Goal: Task Accomplishment & Management: Manage account settings

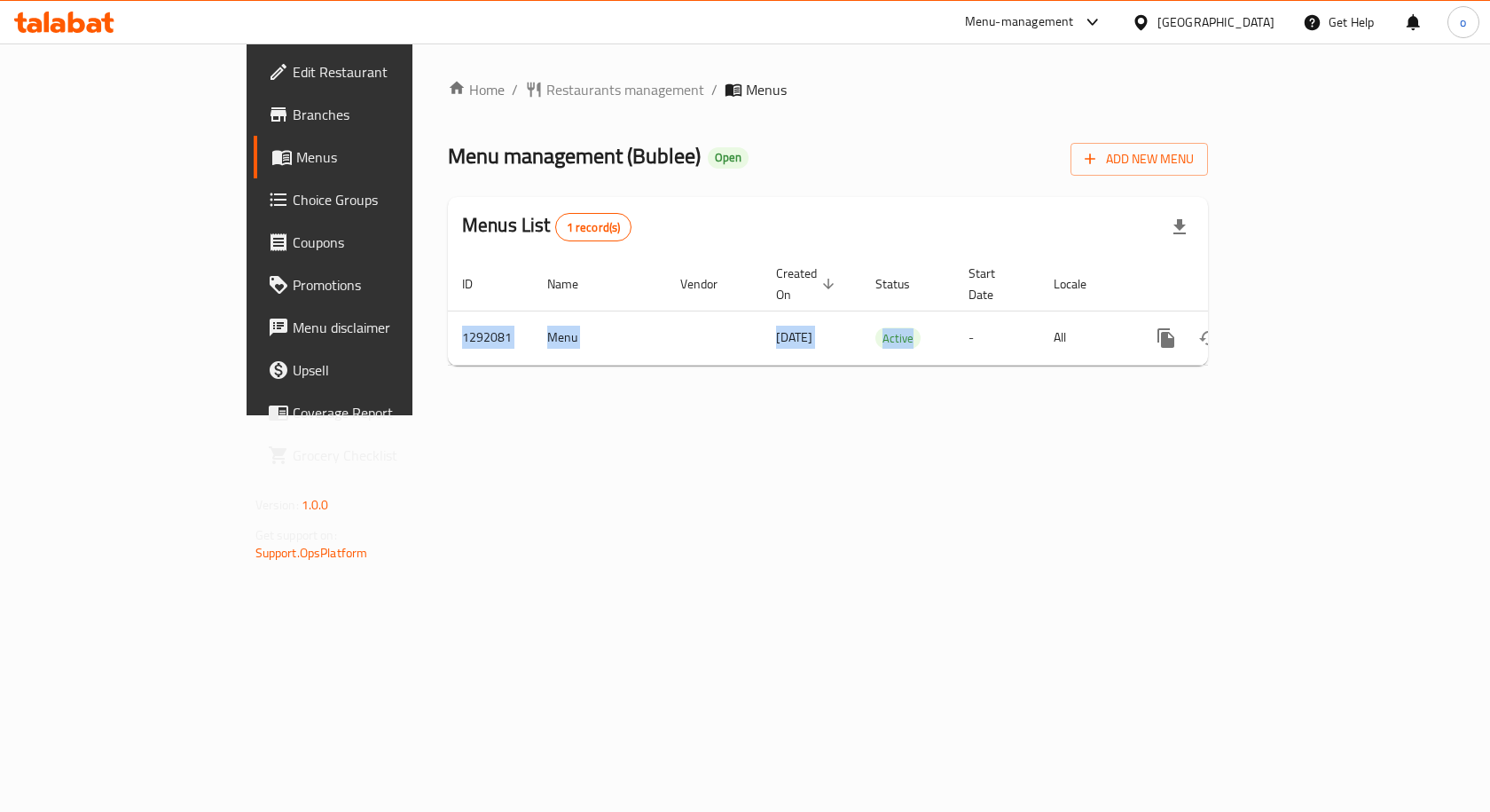
drag, startPoint x: 886, startPoint y: 330, endPoint x: 1138, endPoint y: 289, distance: 255.3
click at [1138, 289] on table "ID Name Vendor Created On sorted descending Status Start Date Locale Actions 12…" at bounding box center [888, 311] width 882 height 108
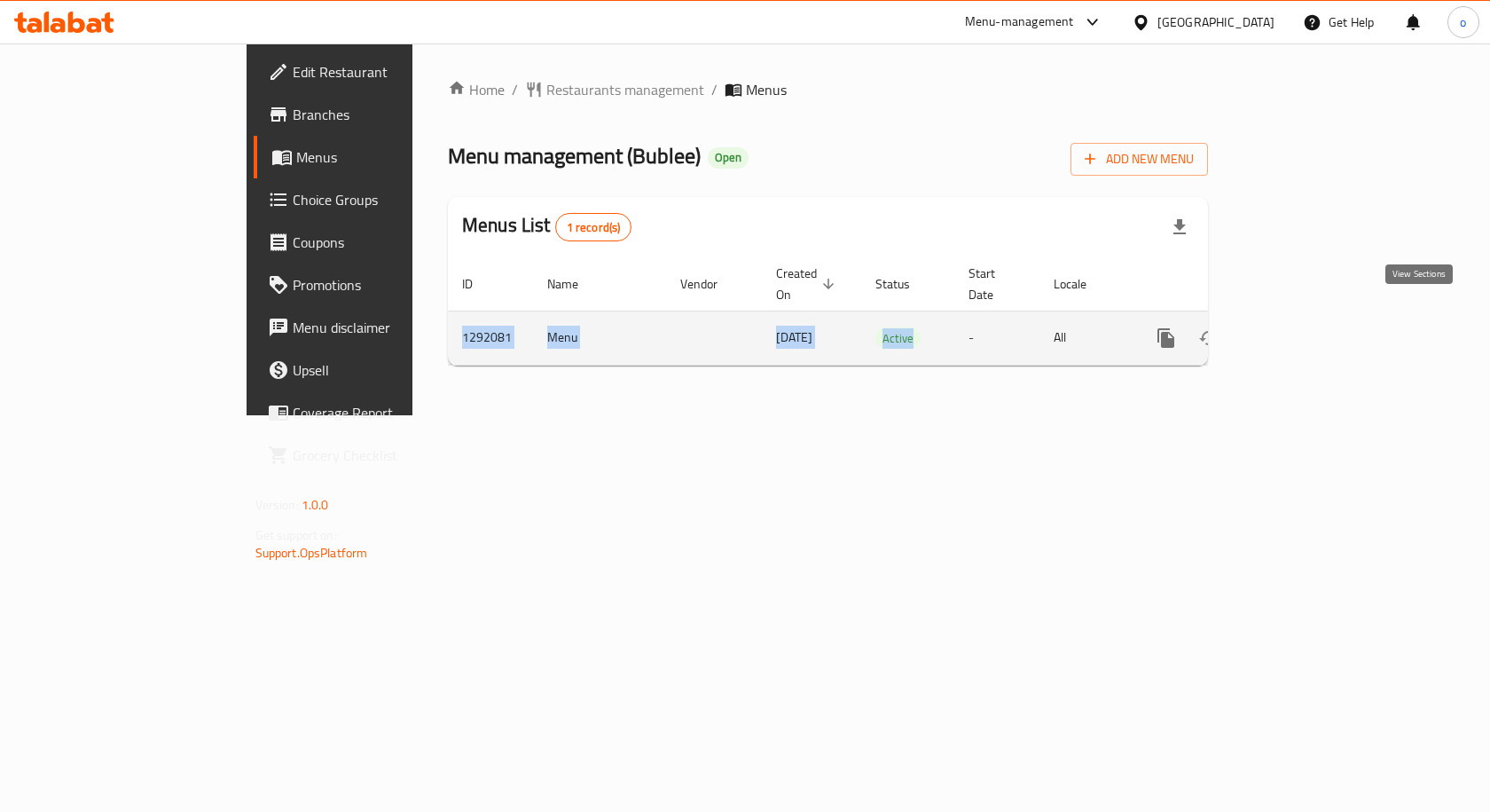
click at [1302, 330] on icon "enhanced table" at bounding box center [1294, 338] width 16 height 16
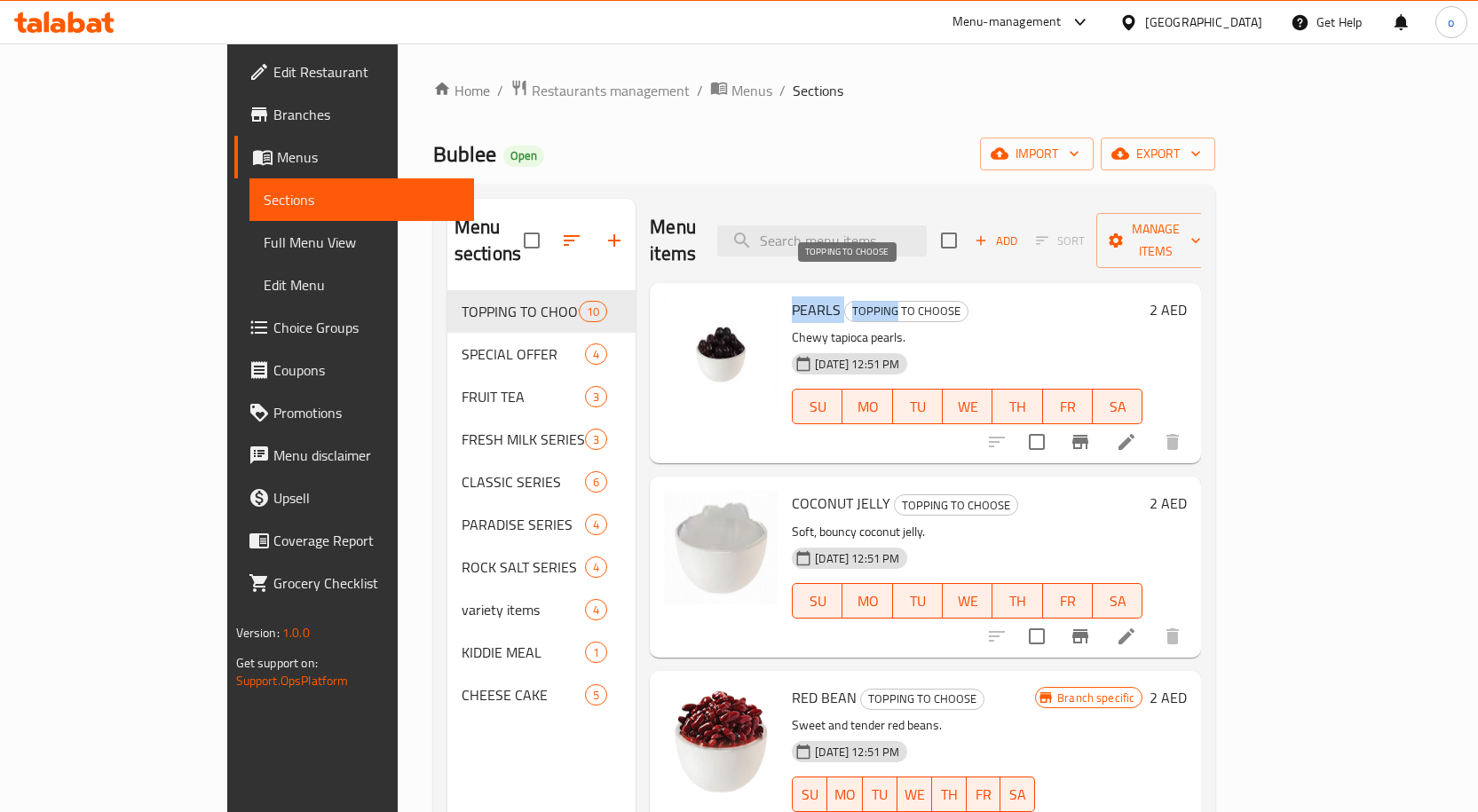
drag, startPoint x: 736, startPoint y: 282, endPoint x: 903, endPoint y: 308, distance: 169.0
click at [857, 300] on div "PEARLS TOPPING TO CHOOSE Chewy tapioca pearls. 02-06-2025 12:51 PM SU MO TU WE …" at bounding box center [967, 373] width 364 height 166
click at [975, 346] on div "02-06-2025 12:51 PM SU MO TU WE TH FR SA" at bounding box center [967, 394] width 364 height 95
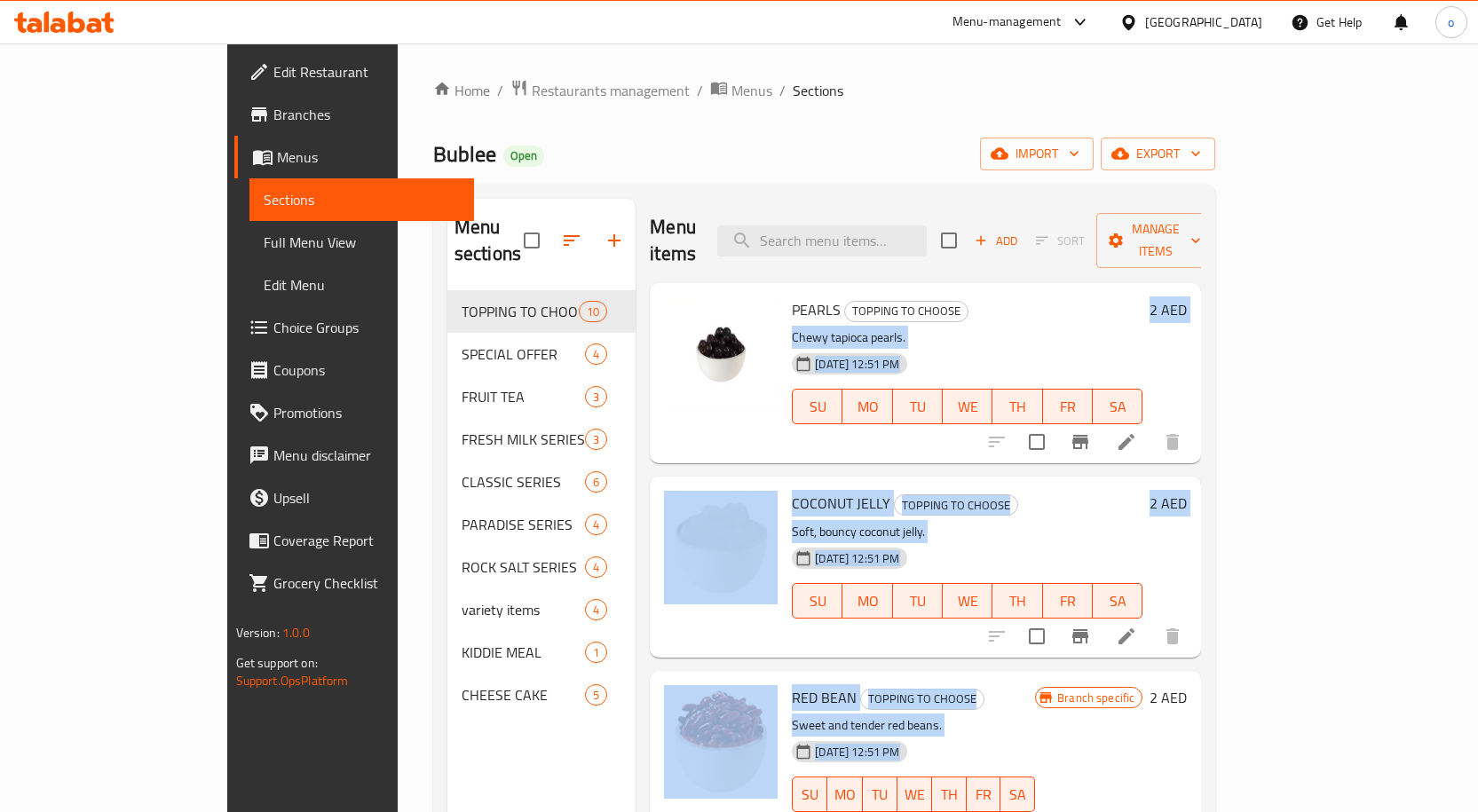
drag, startPoint x: 937, startPoint y: 368, endPoint x: 954, endPoint y: 733, distance: 365.4
click at [954, 372] on div "PEARLS TOPPING TO CHOOSE Chewy tapioca pearls. 02-06-2025 12:51 PM SU MO TU WE …" at bounding box center [925, 327] width 551 height 89
click at [1142, 327] on p "Chewy tapioca pearls." at bounding box center [968, 338] width 351 height 22
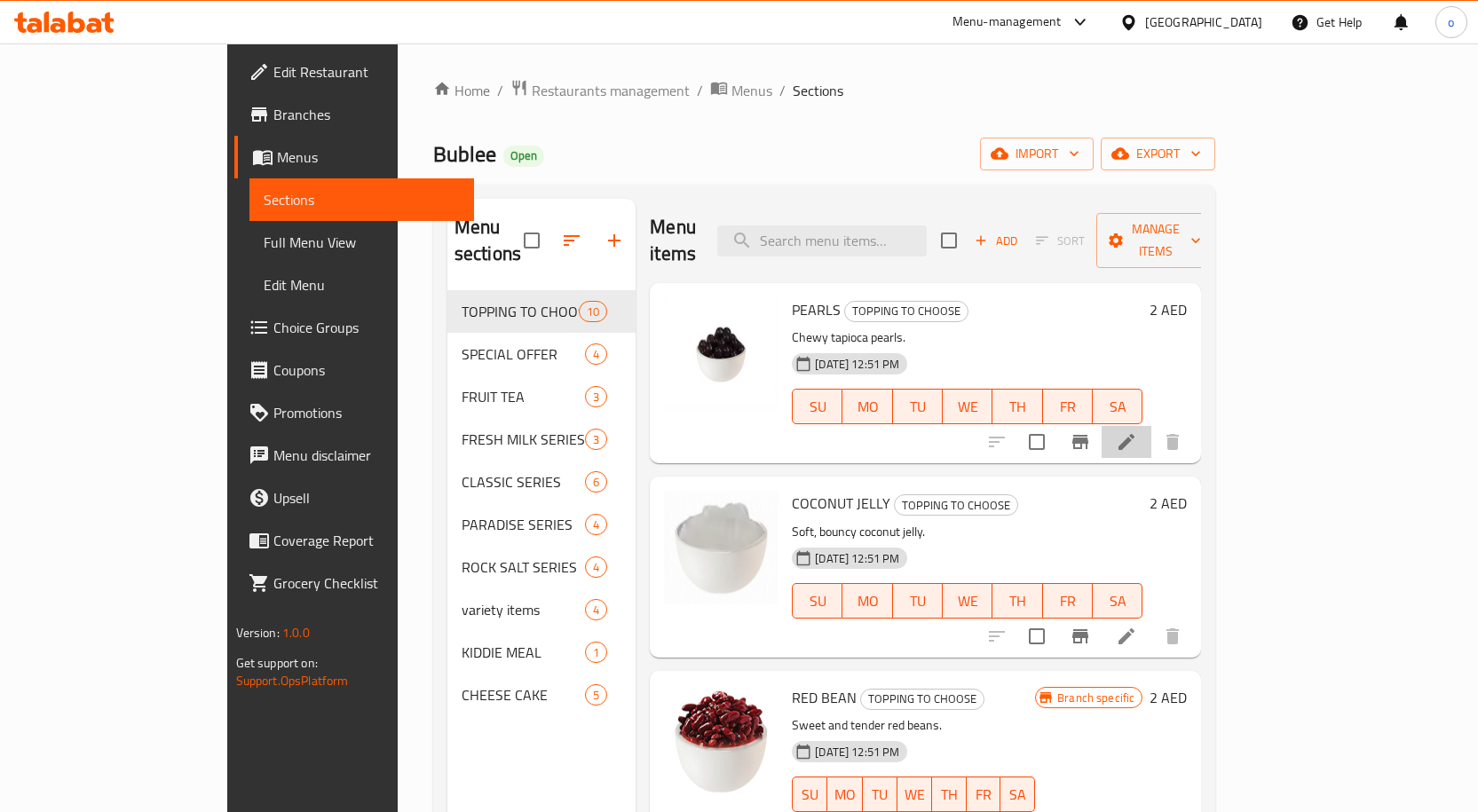
click at [1151, 426] on li at bounding box center [1126, 441] width 50 height 32
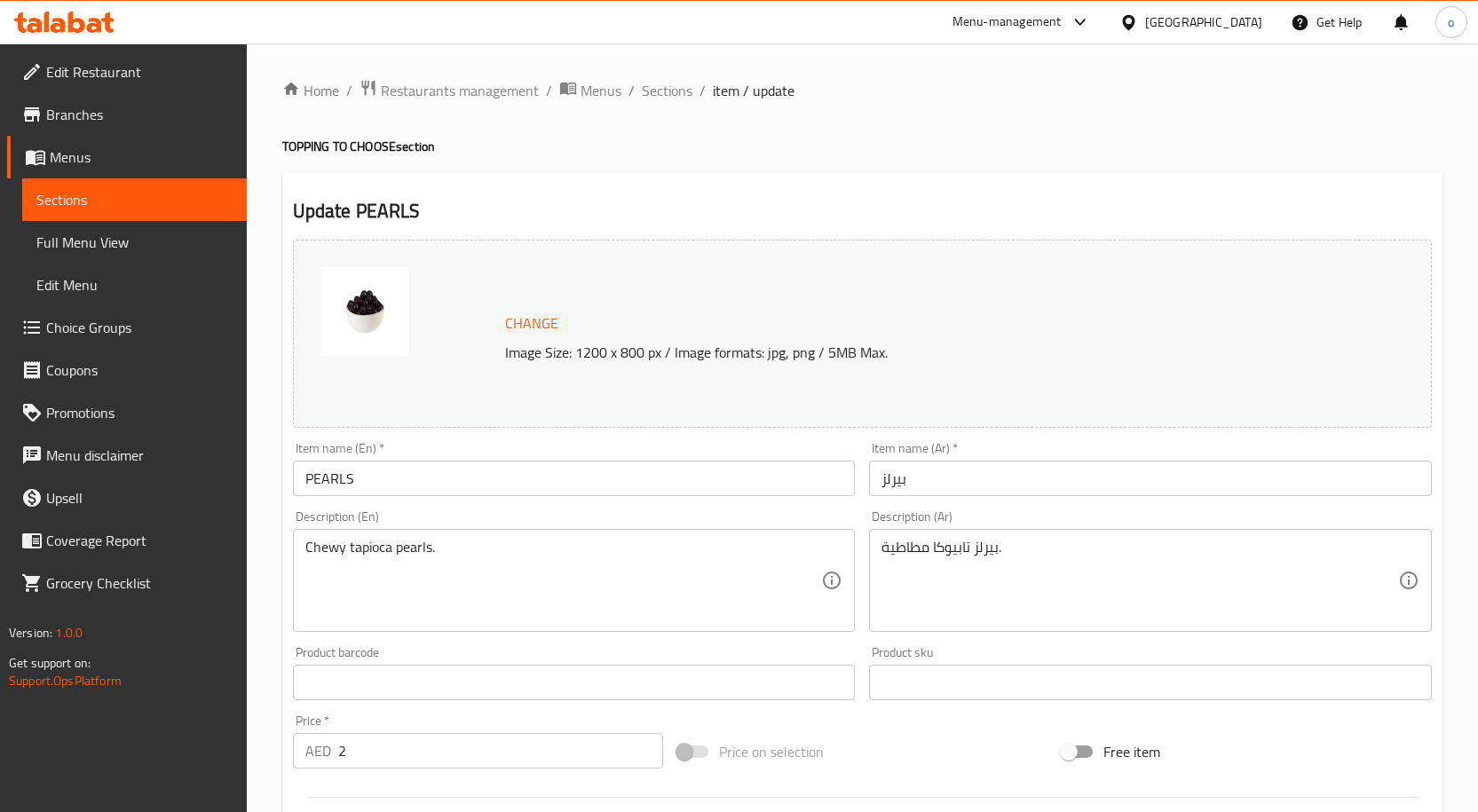
click at [133, 331] on span "Choice Groups" at bounding box center [139, 327] width 186 height 21
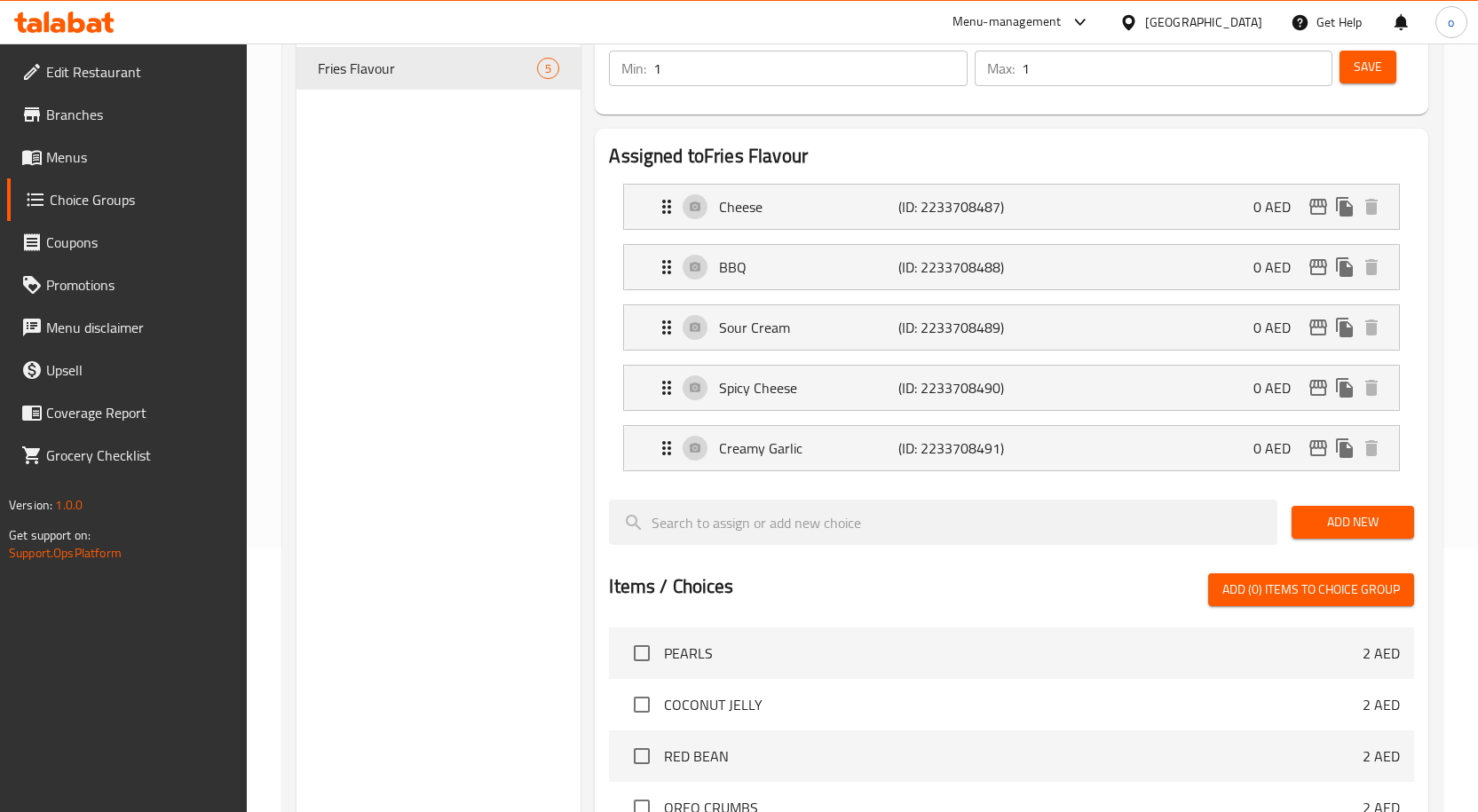
scroll to position [355, 0]
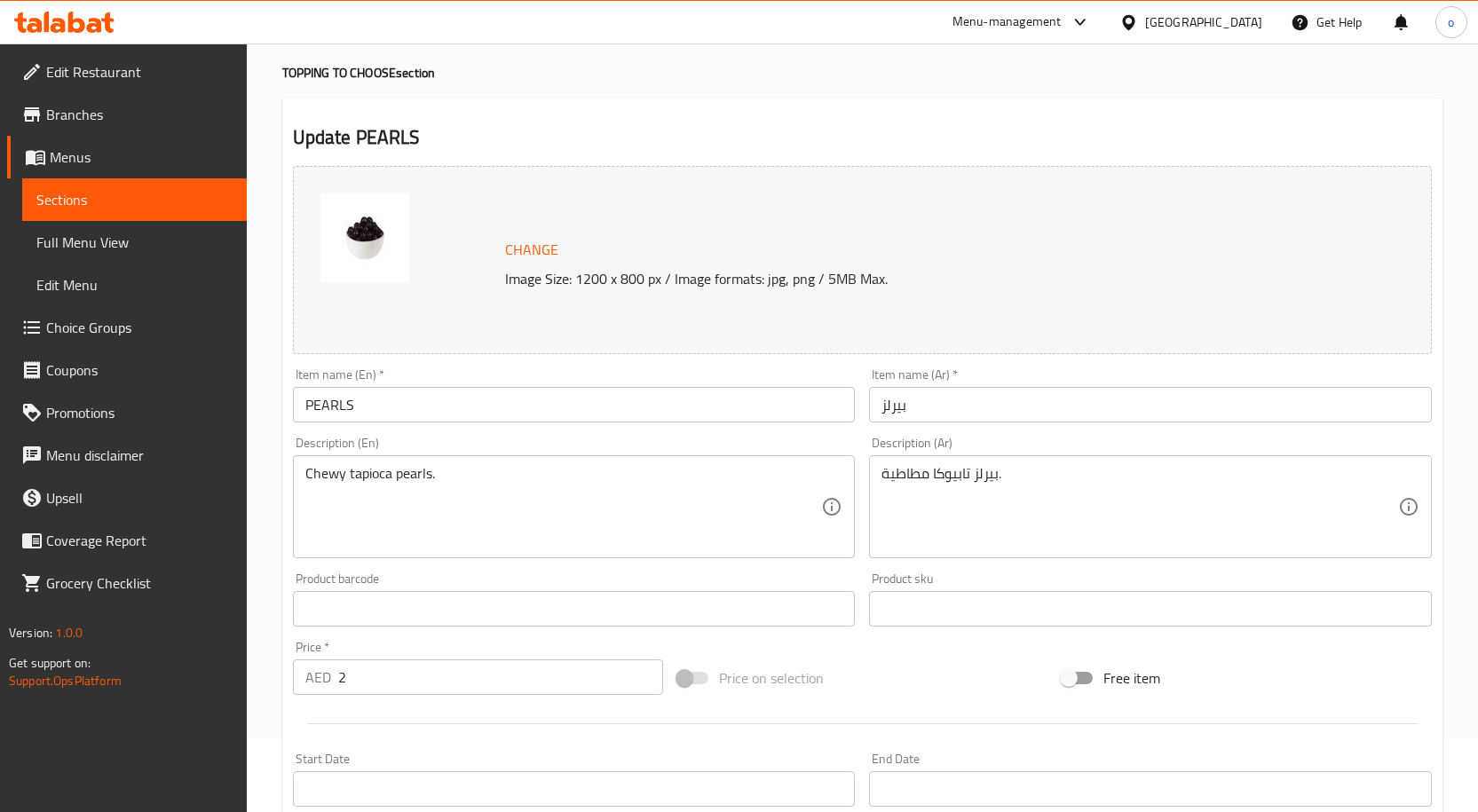
scroll to position [468, 0]
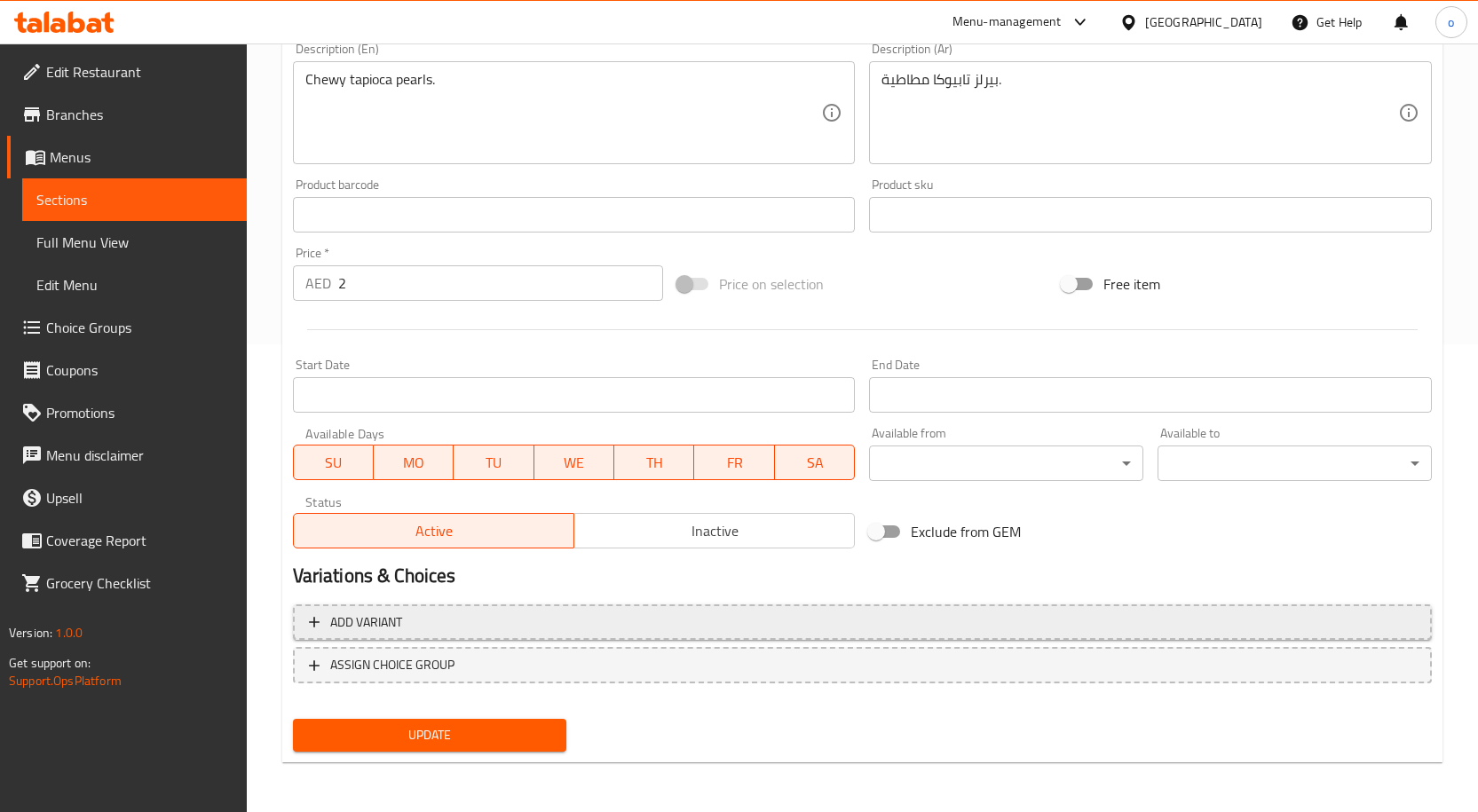
click at [551, 617] on span "Add variant" at bounding box center [862, 622] width 1107 height 22
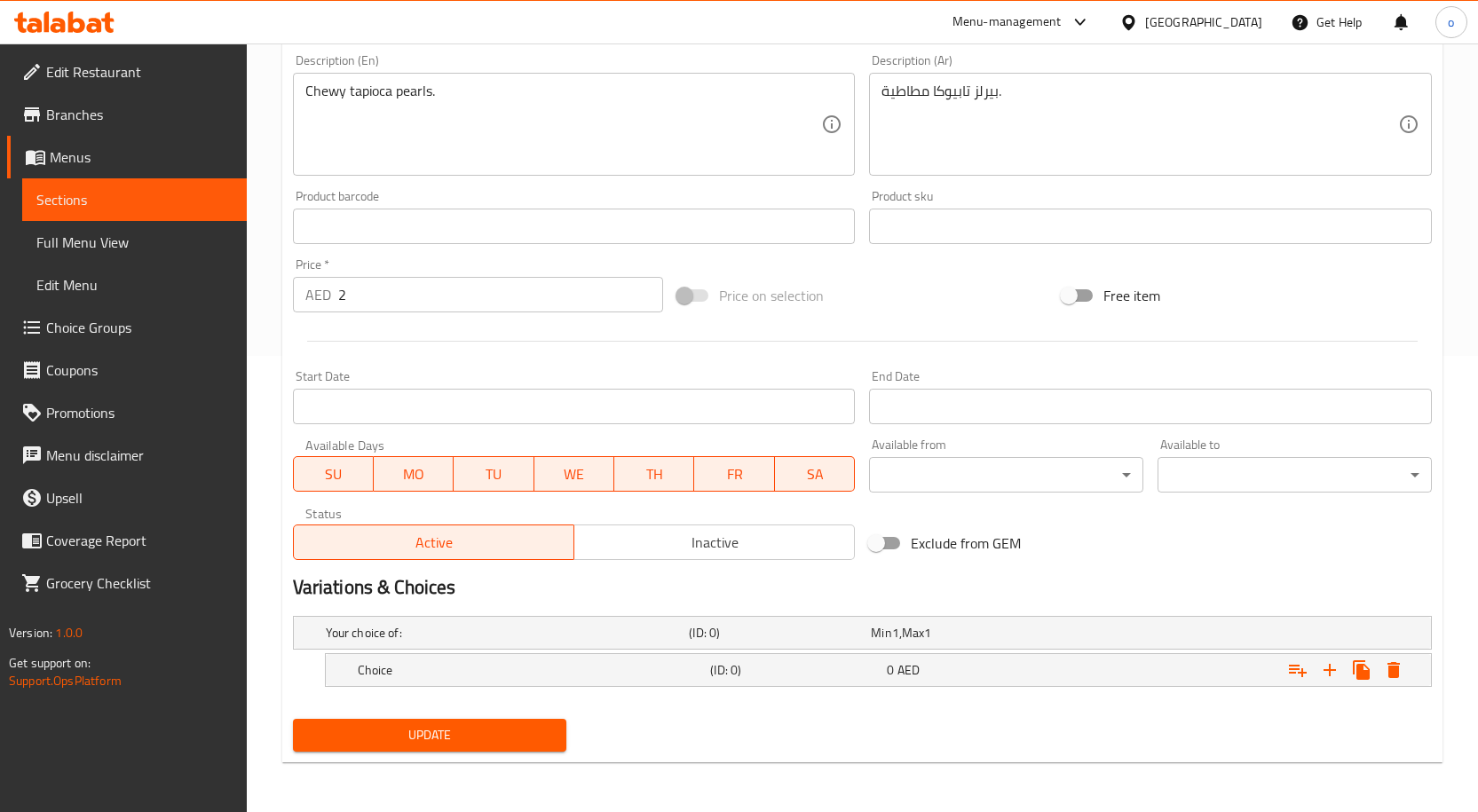
scroll to position [456, 0]
click at [1303, 670] on icon "Expand" at bounding box center [1297, 671] width 17 height 13
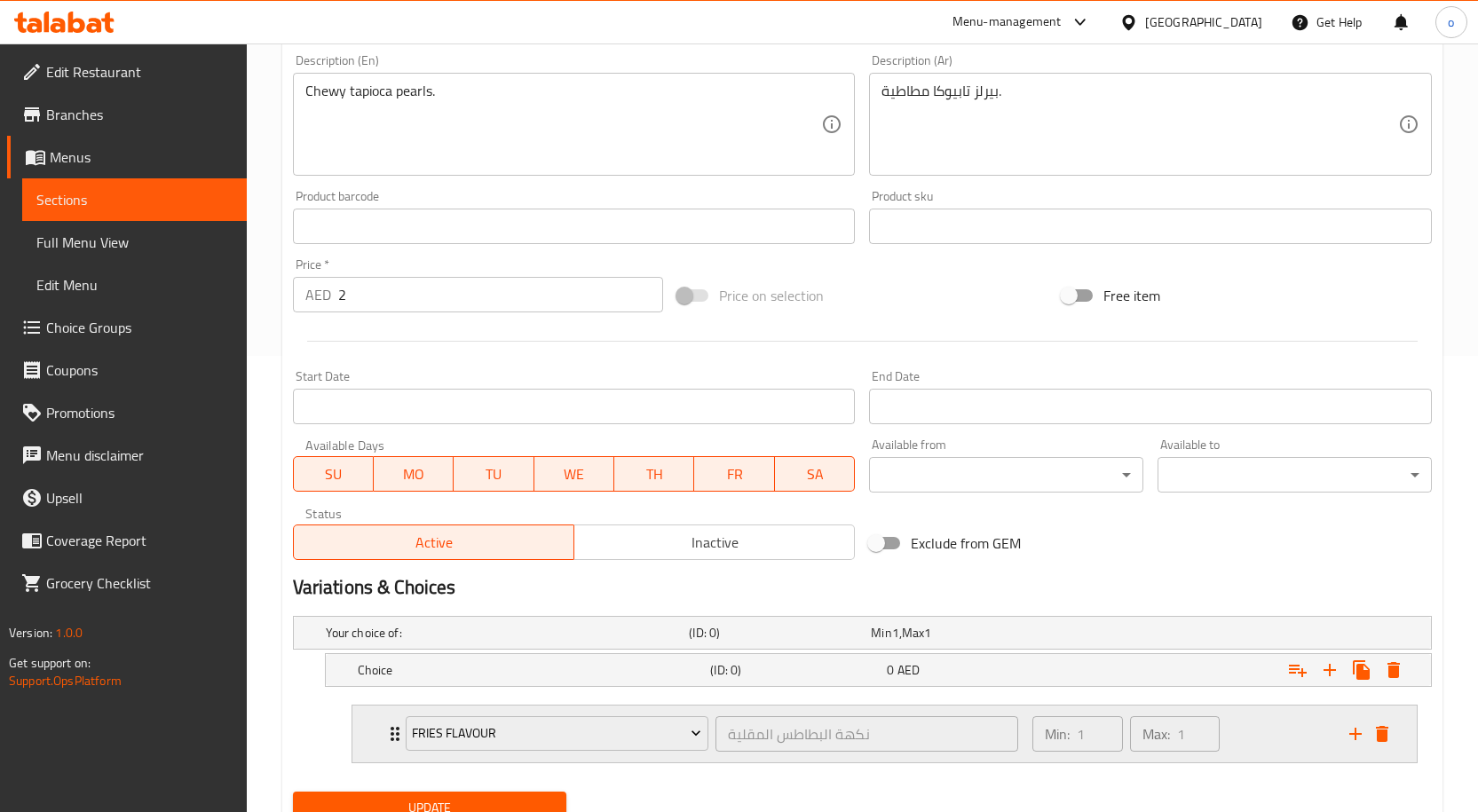
click at [1291, 744] on div "Min: 1 ​ Max: 1 ​" at bounding box center [1180, 734] width 317 height 57
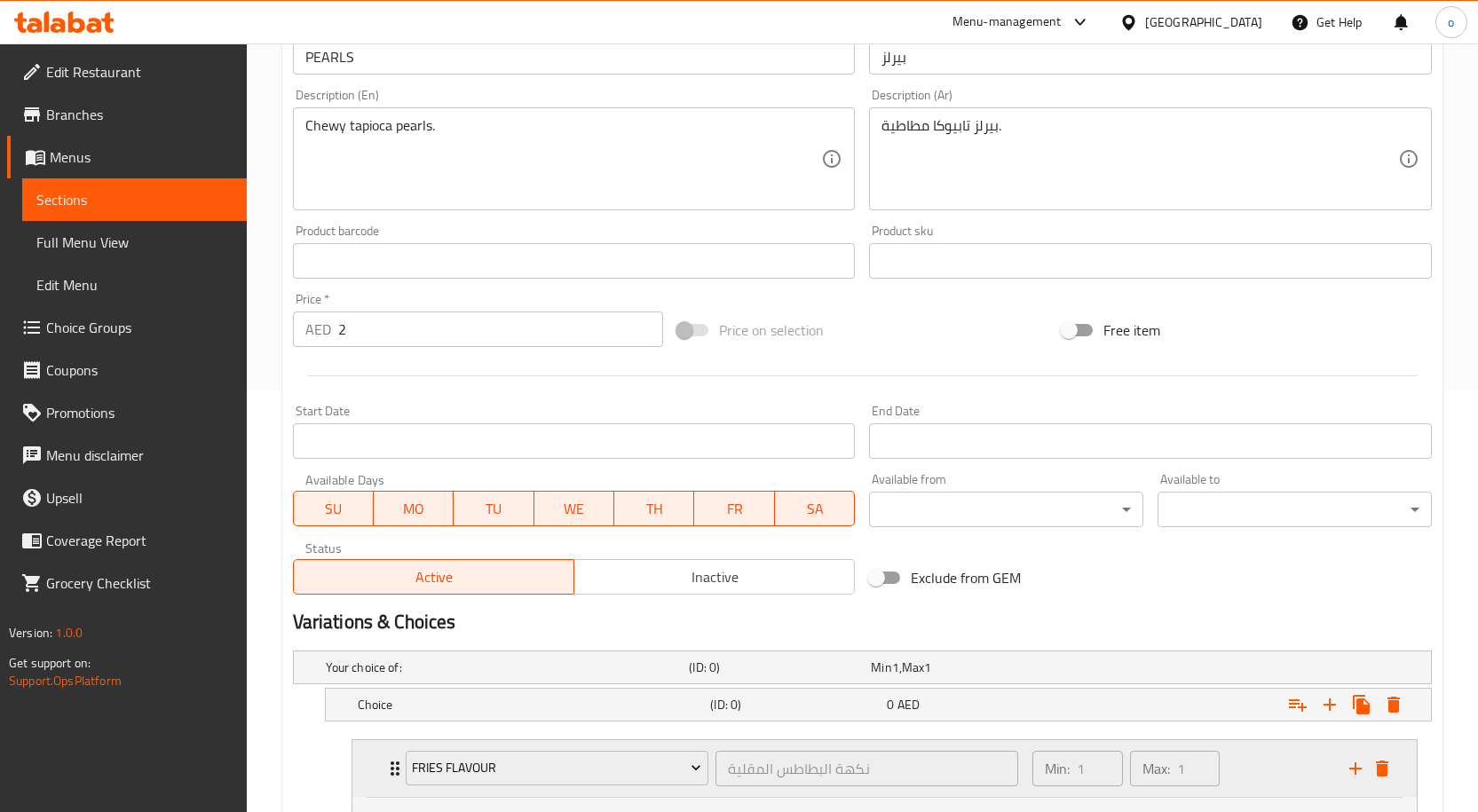
scroll to position [367, 0]
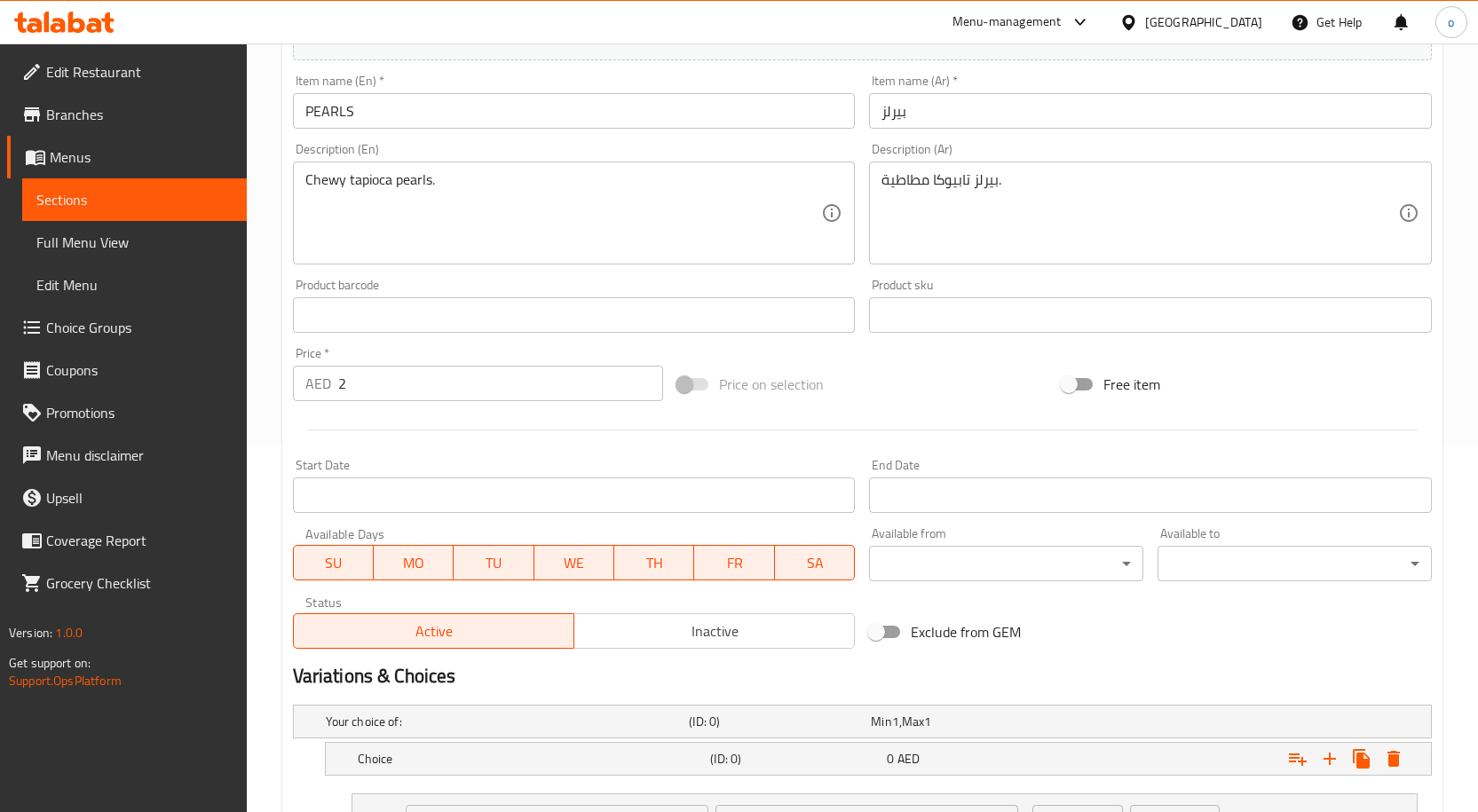
click at [166, 322] on span "Choice Groups" at bounding box center [139, 327] width 186 height 21
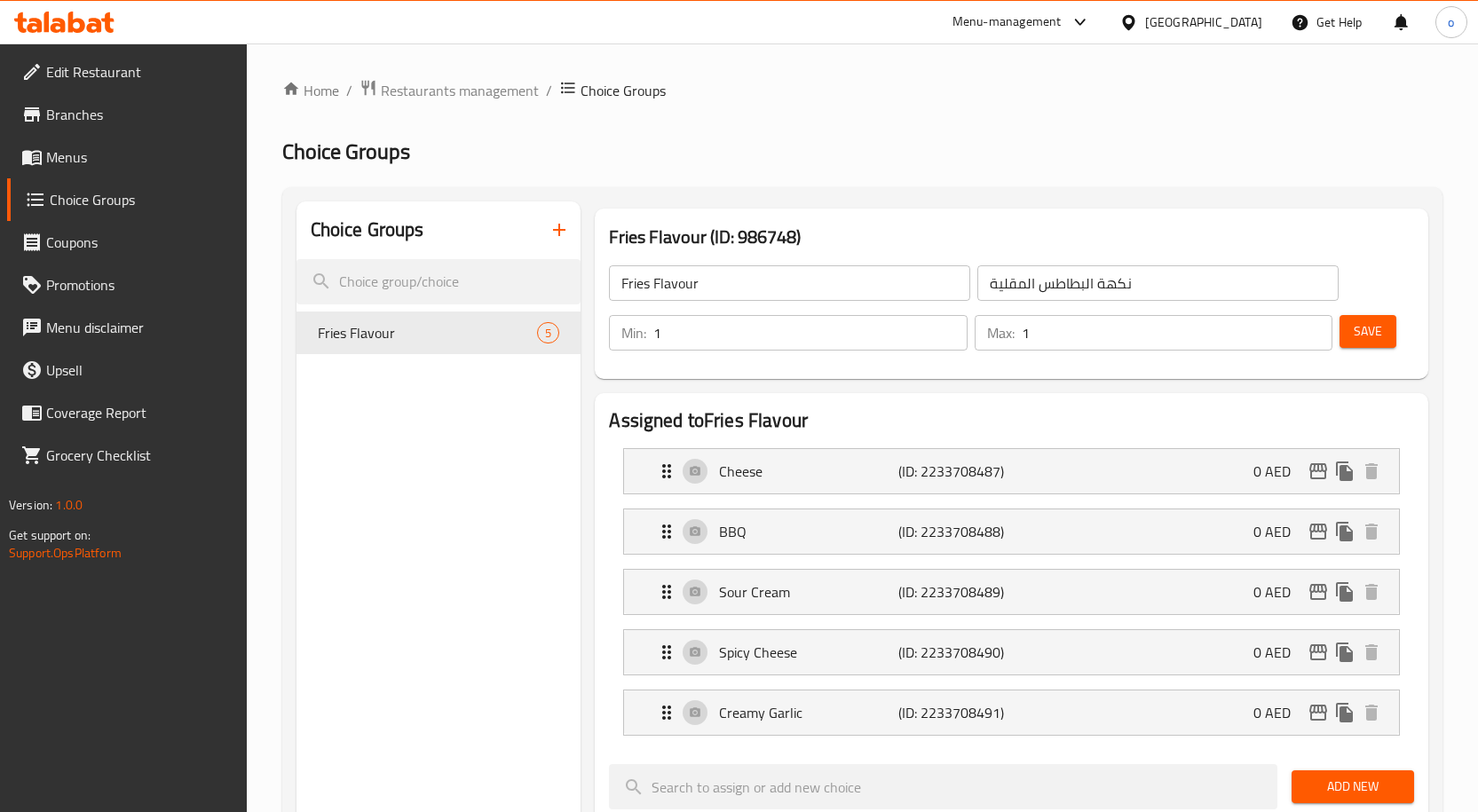
click at [126, 106] on span "Branches" at bounding box center [139, 114] width 186 height 21
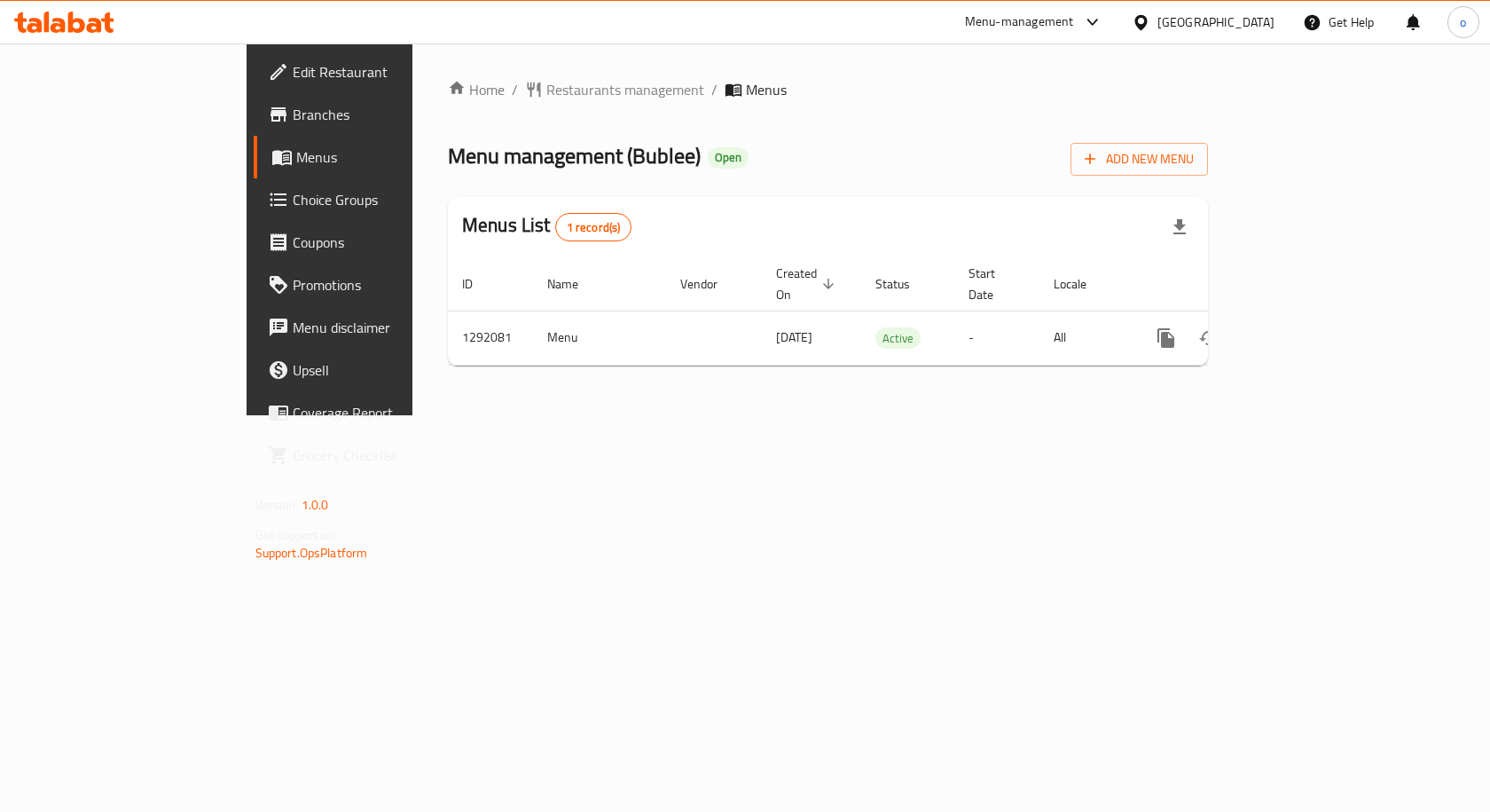
click at [1145, 378] on div "Home / Restaurants management / Menus Menu management ( Bublee ) Open Add New M…" at bounding box center [828, 228] width 831 height 372
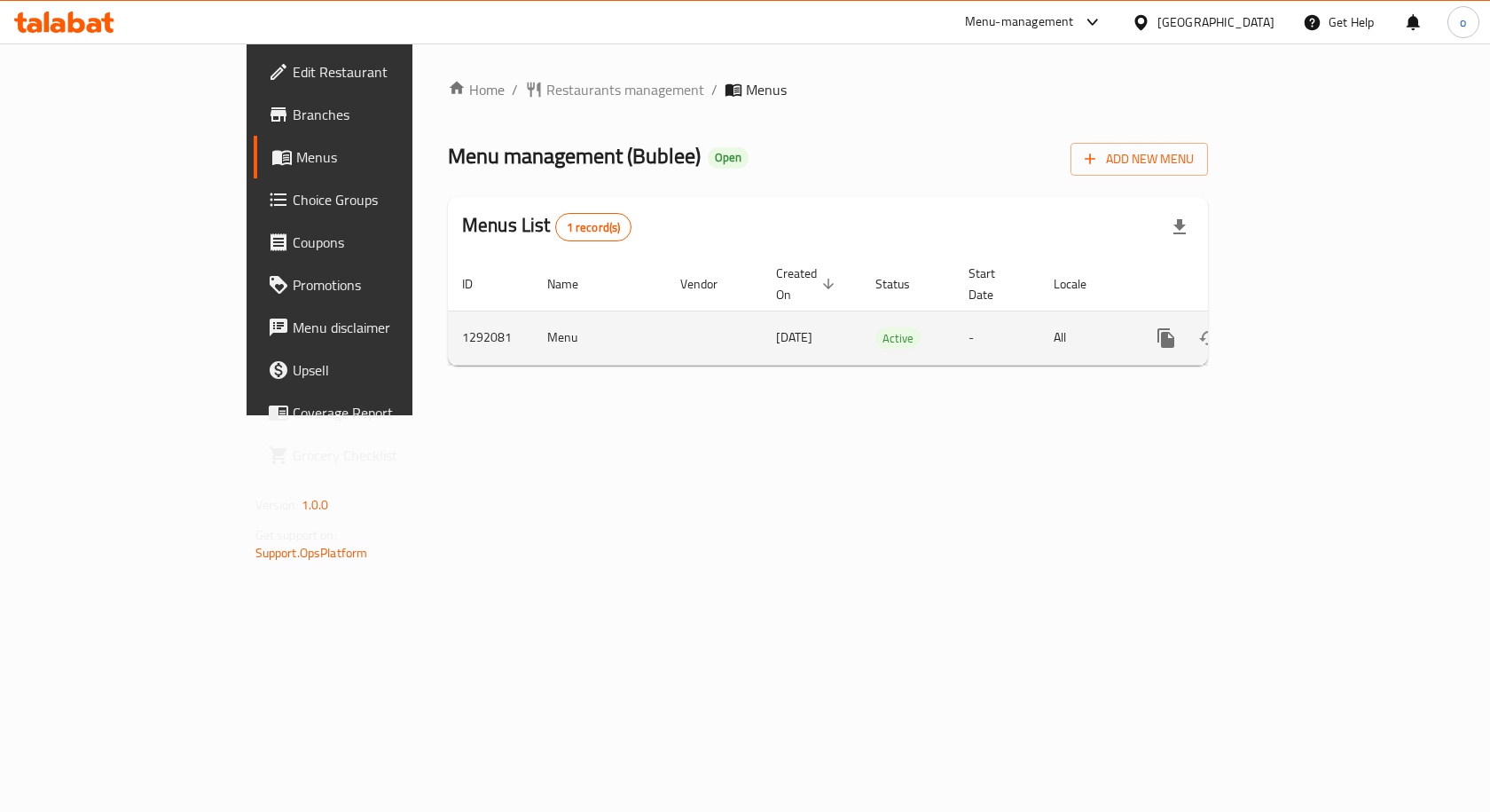
drag, startPoint x: 911, startPoint y: 285, endPoint x: 1305, endPoint y: 308, distance: 394.7
click at [1305, 301] on table "ID Name Vendor Created On sorted descending Status Start Date Locale Actions 12…" at bounding box center [888, 311] width 882 height 108
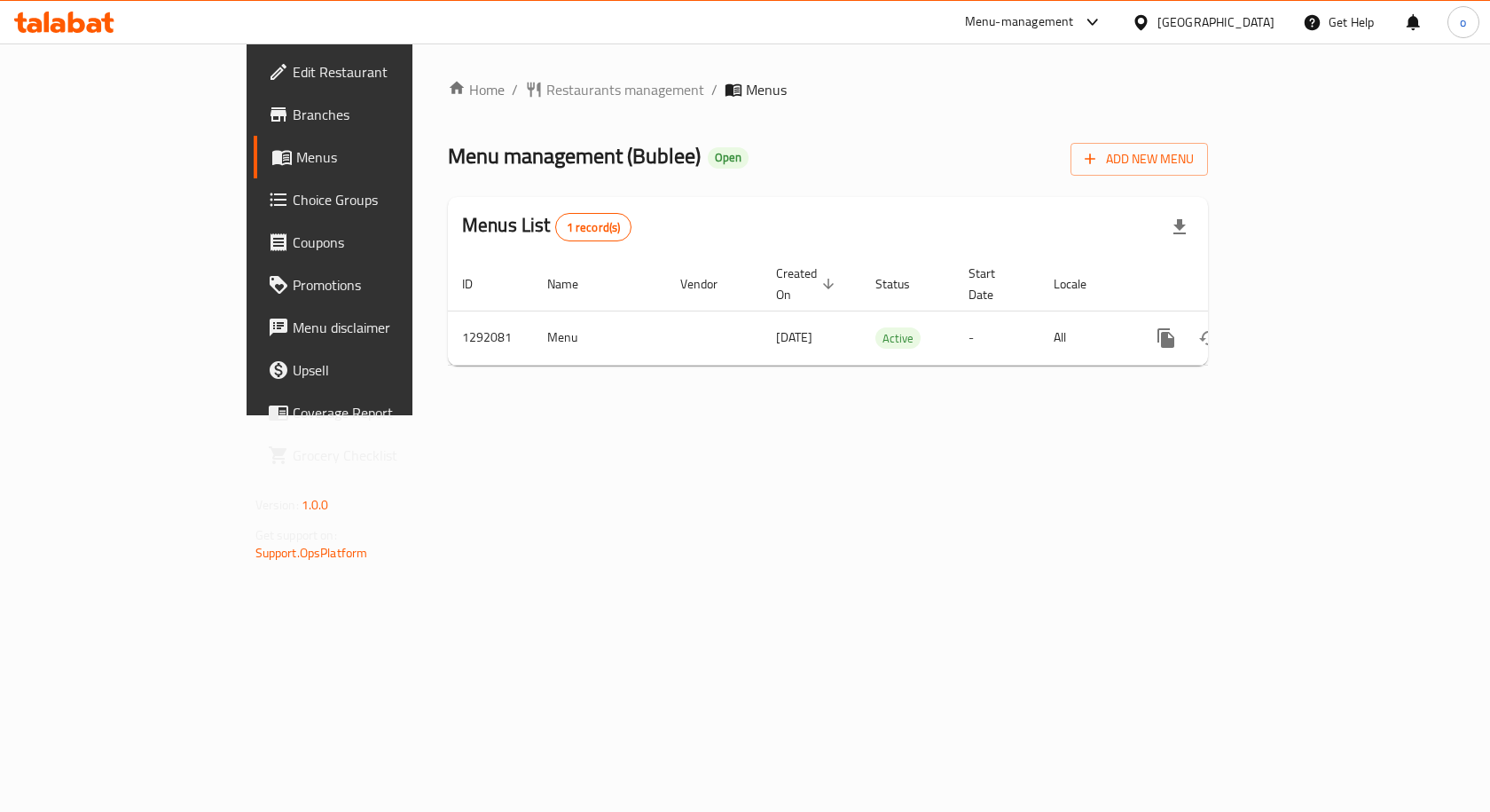
click at [1244, 389] on div "Home / Restaurants management / Menus Menu management ( Bublee ) Open Add New M…" at bounding box center [828, 228] width 831 height 372
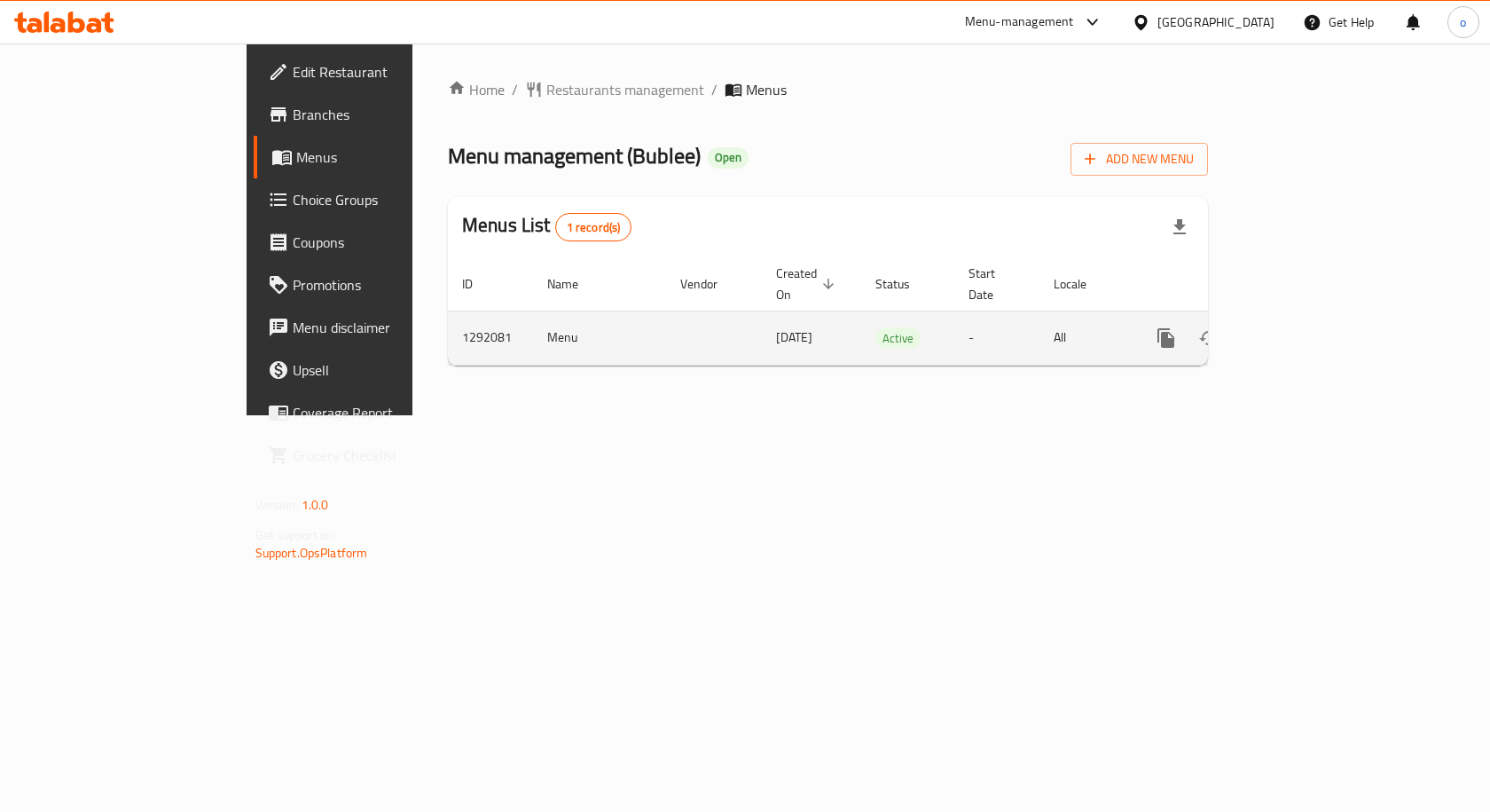
click at [1305, 328] on icon "enhanced table" at bounding box center [1294, 338] width 21 height 21
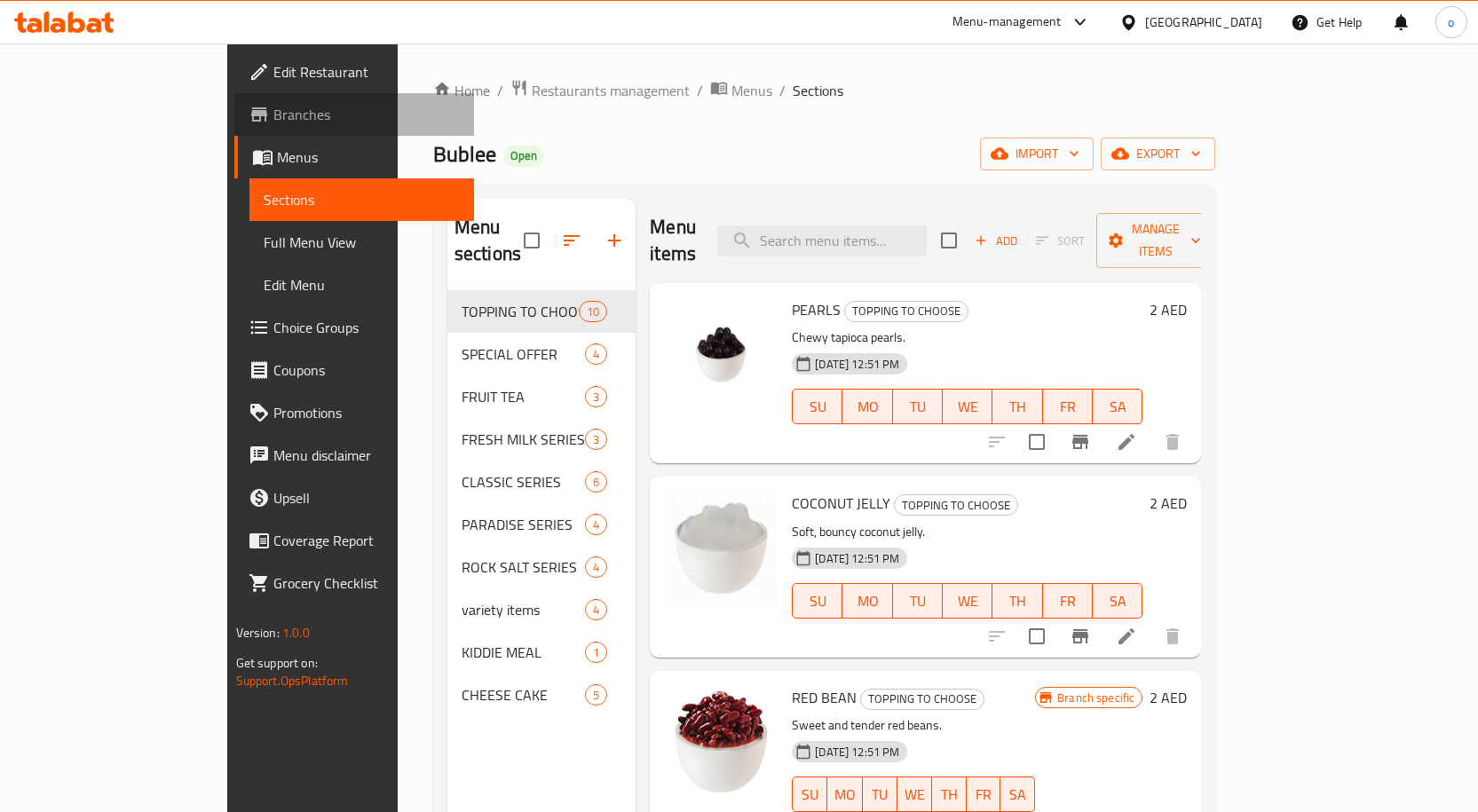
click at [274, 113] on span "Branches" at bounding box center [366, 114] width 186 height 21
